Goal: Task Accomplishment & Management: Manage account settings

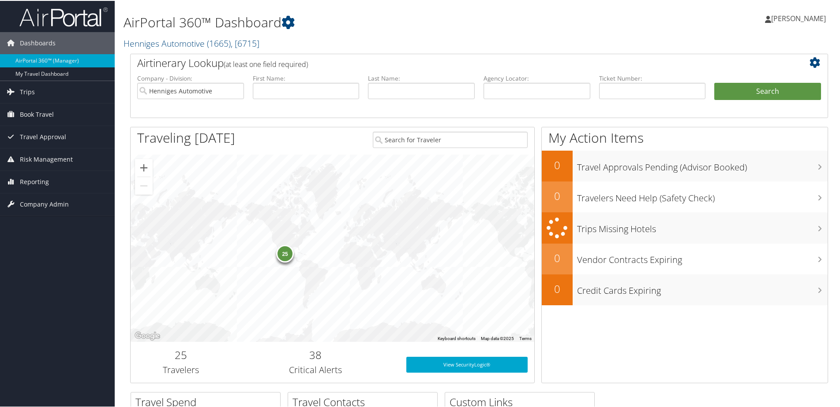
click at [282, 257] on div "25" at bounding box center [285, 253] width 18 height 18
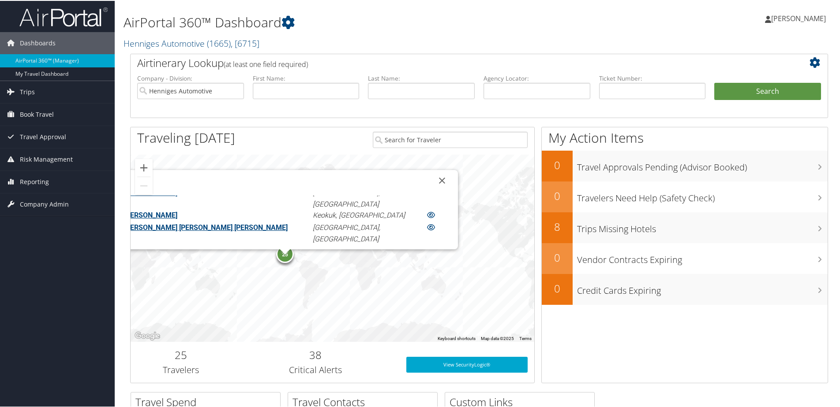
scroll to position [101, 0]
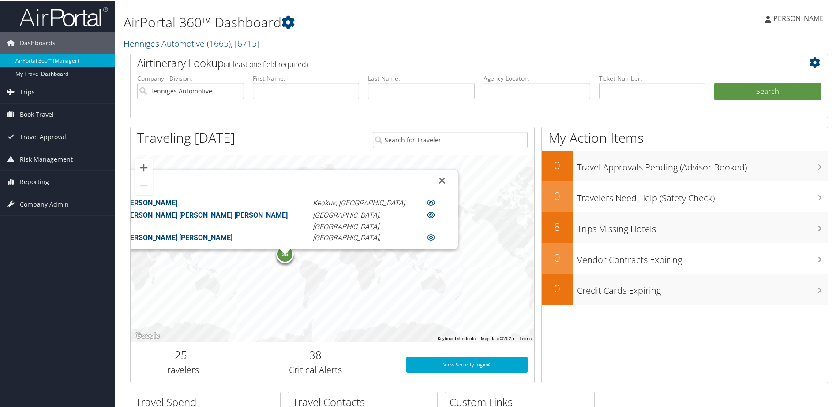
click at [177, 255] on link "HENRY ZILKA" at bounding box center [150, 259] width 53 height 8
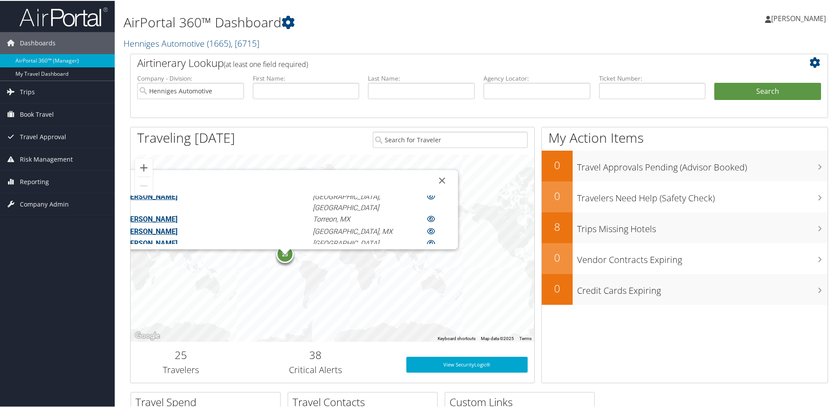
scroll to position [286, 0]
click at [177, 400] on link "TOMAS ALVARADO NAJERA" at bounding box center [150, 404] width 53 height 8
click at [232, 333] on link "[PERSON_NAME] [PERSON_NAME]" at bounding box center [178, 337] width 108 height 8
click at [431, 178] on button "Close" at bounding box center [441, 179] width 21 height 21
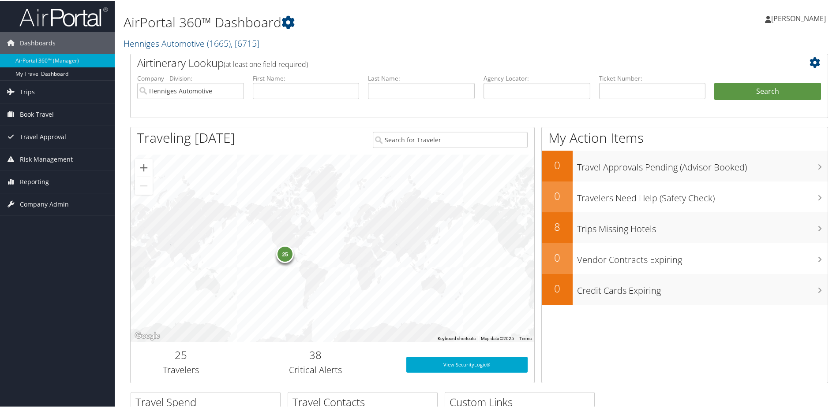
click at [792, 21] on span "[PERSON_NAME]" at bounding box center [798, 18] width 55 height 10
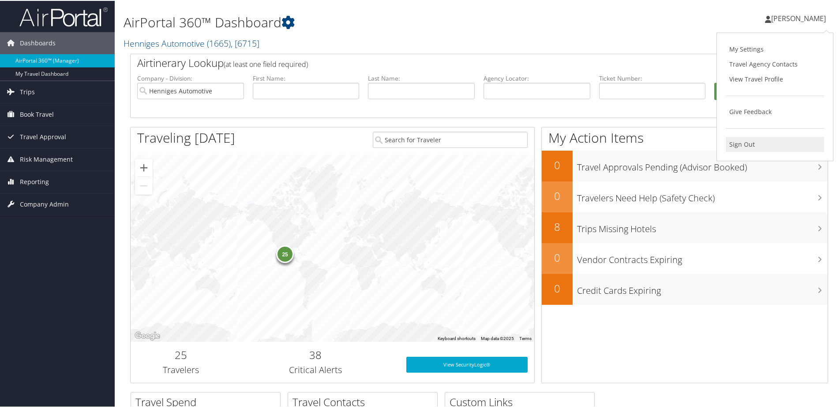
click at [733, 146] on link "Sign Out" at bounding box center [774, 143] width 98 height 15
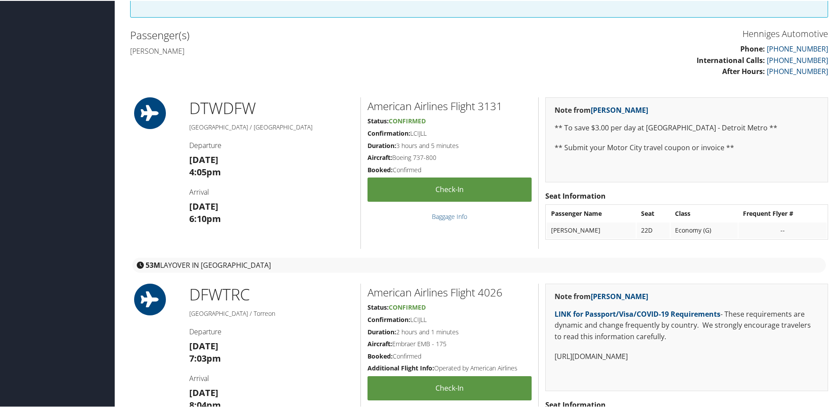
scroll to position [220, 0]
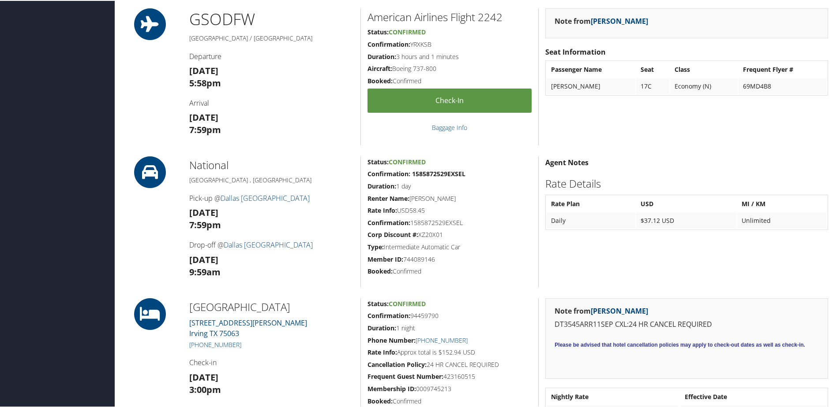
scroll to position [970, 0]
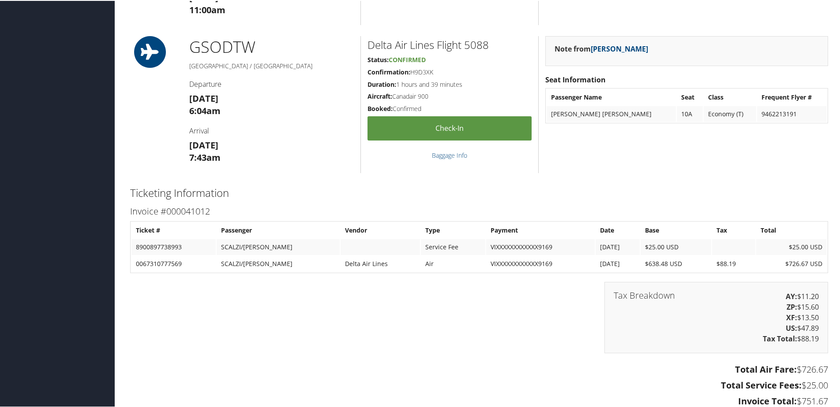
scroll to position [926, 0]
